Goal: Check status

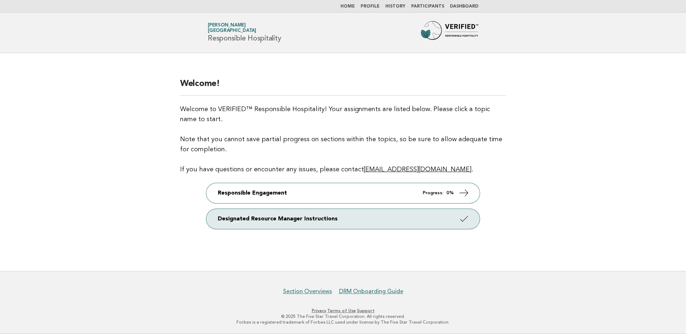
drag, startPoint x: 450, startPoint y: 171, endPoint x: 358, endPoint y: 170, distance: 92.2
click at [358, 170] on p "Welcome to VERIFIED™ Responsible Hospitality! Your assignments are listed below…" at bounding box center [343, 139] width 326 height 70
copy link "[EMAIL_ADDRESS][DOMAIN_NAME]"
click at [389, 131] on p "Welcome to VERIFIED™ Responsible Hospitality! Your assignments are listed below…" at bounding box center [343, 139] width 326 height 70
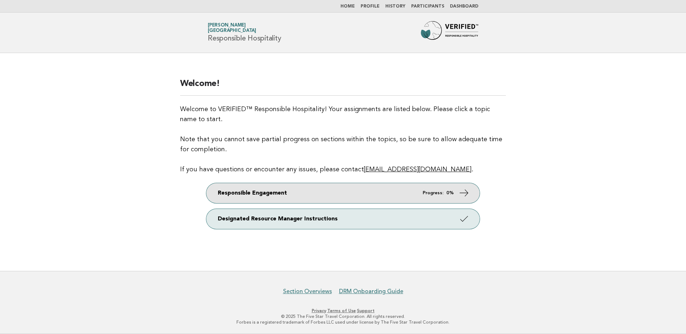
click at [452, 191] on strong "0%" at bounding box center [450, 193] width 8 height 5
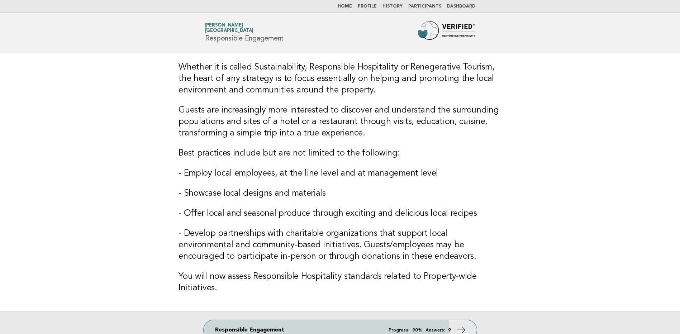
click at [401, 5] on link "History" at bounding box center [393, 6] width 20 height 4
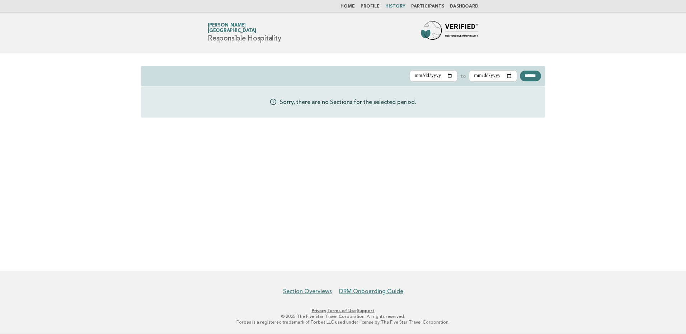
click at [437, 7] on link "Participants" at bounding box center [427, 6] width 33 height 4
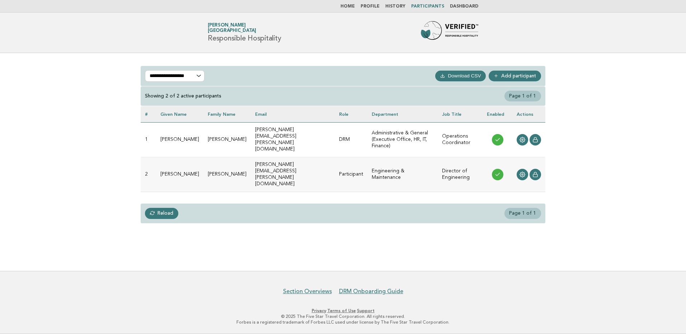
click at [463, 6] on link "Dashboard" at bounding box center [464, 6] width 28 height 4
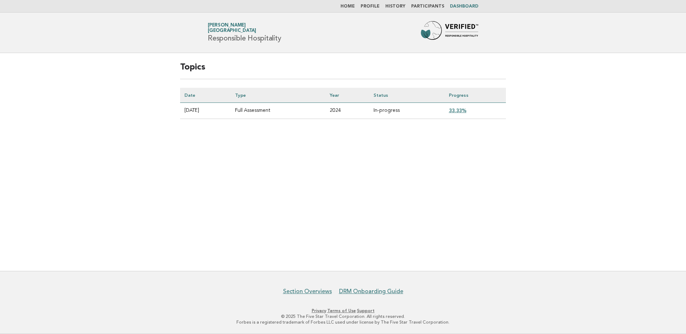
click at [464, 112] on link "33.33%" at bounding box center [458, 111] width 18 height 6
